Goal: Task Accomplishment & Management: Use online tool/utility

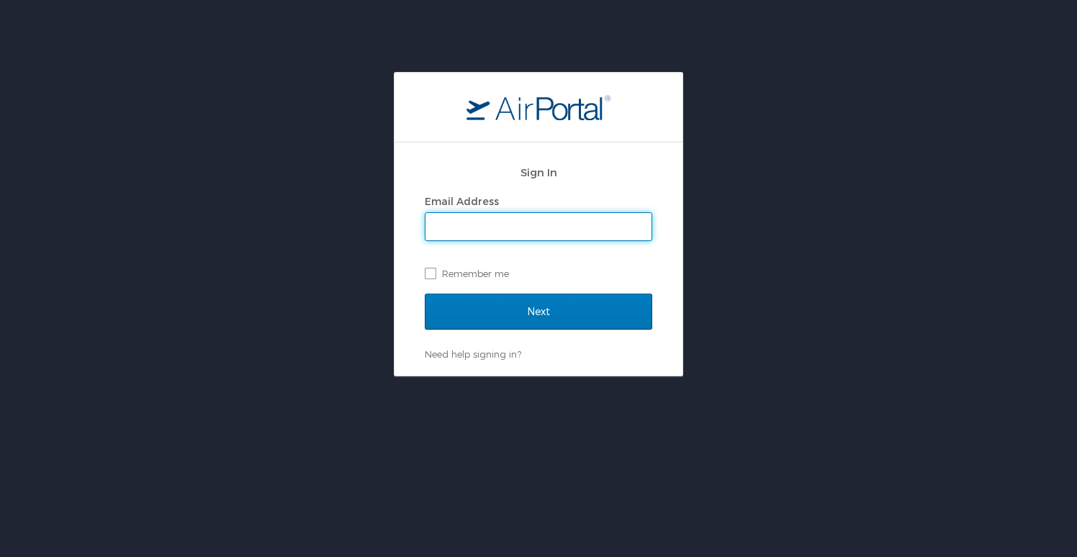
click at [552, 228] on input "Email Address" at bounding box center [538, 226] width 226 height 27
type input "[EMAIL_ADDRESS][DOMAIN_NAME]"
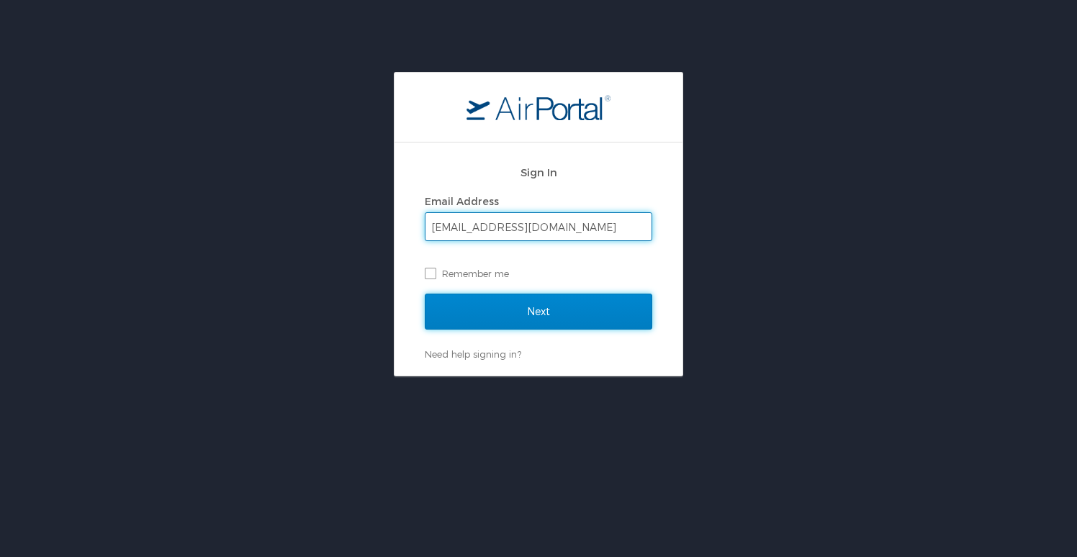
click at [516, 311] on input "Next" at bounding box center [538, 312] width 227 height 36
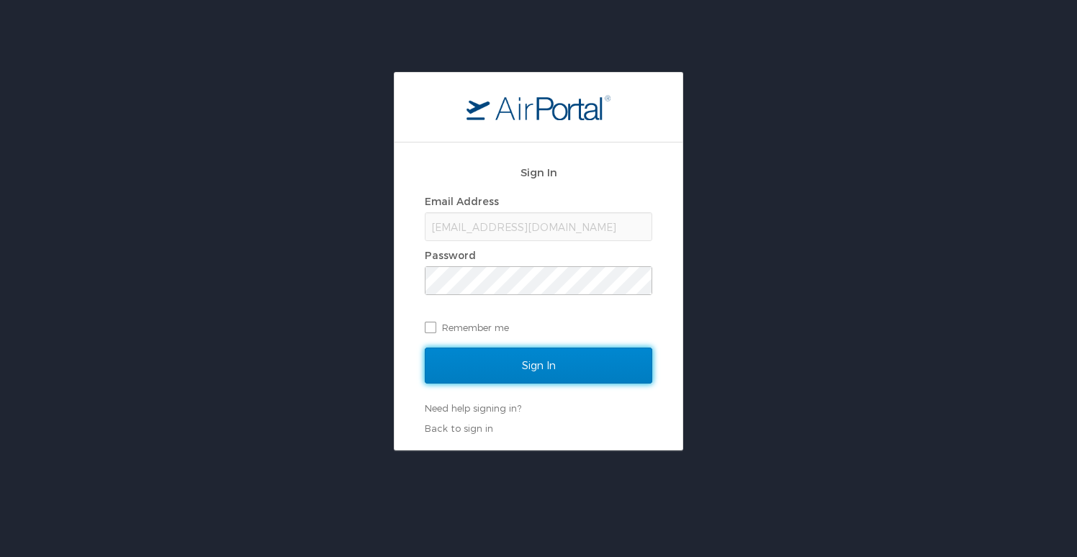
click at [540, 363] on input "Sign In" at bounding box center [538, 366] width 227 height 36
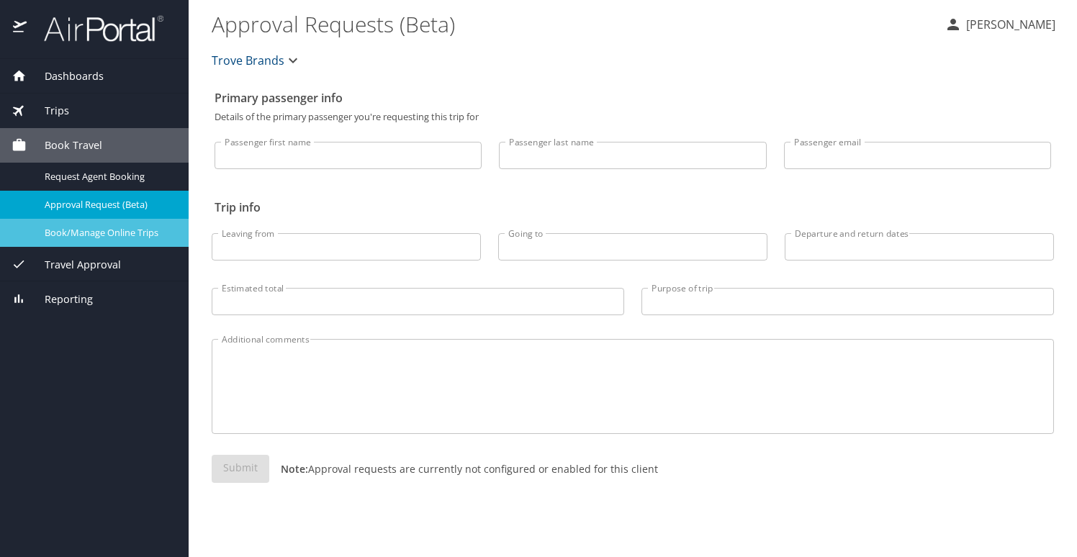
click at [141, 236] on span "Book/Manage Online Trips" at bounding box center [108, 233] width 127 height 14
